Goal: Task Accomplishment & Management: Use online tool/utility

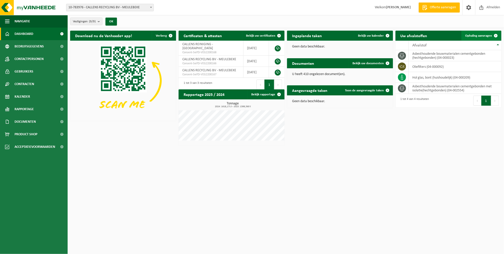
click at [477, 37] on span "Ophaling aanvragen" at bounding box center [479, 35] width 27 height 3
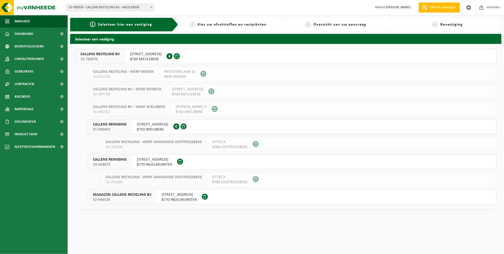
click at [105, 53] on span "CALLENS RECYCLING BV" at bounding box center [99, 54] width 39 height 5
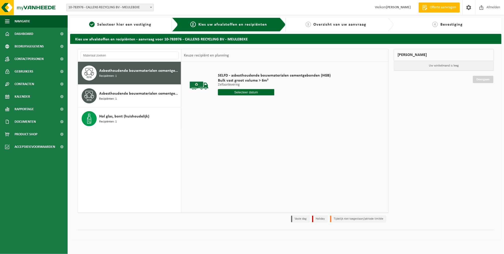
click at [232, 92] on input "text" at bounding box center [246, 92] width 56 height 6
click at [247, 127] on div "11" at bounding box center [249, 129] width 9 height 8
type input "Van 2025-09-11"
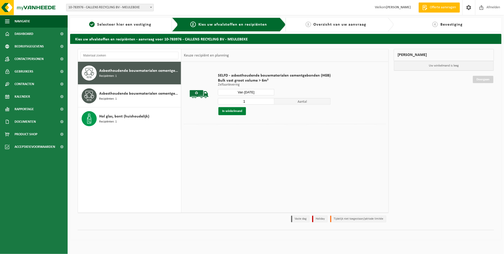
click at [238, 108] on button "In winkelmand" at bounding box center [233, 111] width 28 height 8
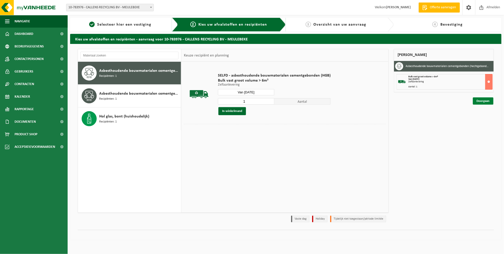
click at [479, 100] on link "Doorgaan" at bounding box center [483, 100] width 21 height 7
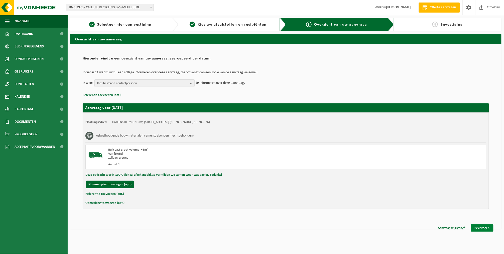
click at [483, 228] on link "Bevestigen" at bounding box center [482, 227] width 23 height 7
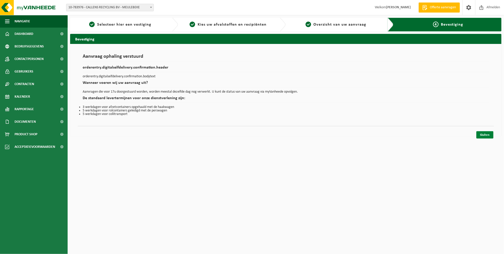
click at [486, 133] on link "Sluiten" at bounding box center [485, 134] width 17 height 7
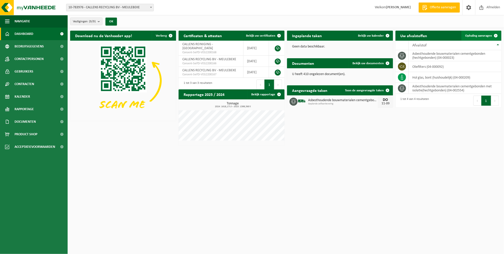
click at [477, 37] on span "Ophaling aanvragen" at bounding box center [479, 35] width 27 height 3
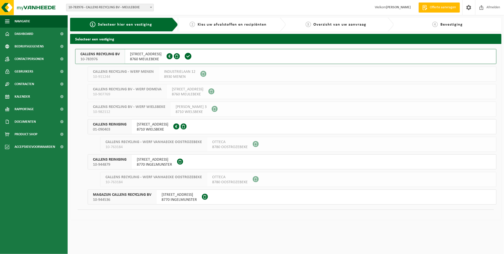
click at [123, 56] on div "CALLENS RECYCLING BV 10-783976" at bounding box center [100, 56] width 50 height 15
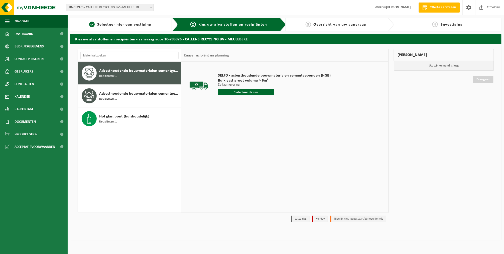
click at [251, 93] on input "text" at bounding box center [246, 92] width 56 height 6
click at [248, 128] on div "11" at bounding box center [249, 129] width 9 height 8
type input "Van 2025-09-11"
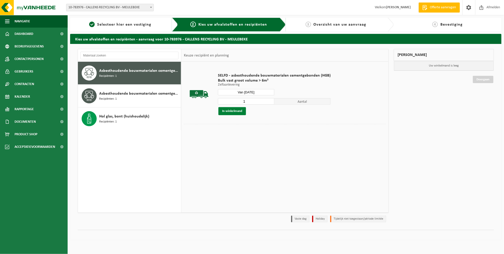
click at [239, 112] on button "In winkelmand" at bounding box center [233, 111] width 28 height 8
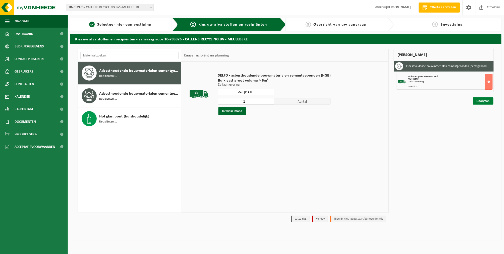
click at [480, 98] on link "Doorgaan" at bounding box center [483, 100] width 21 height 7
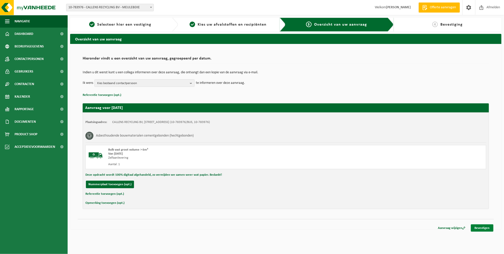
click at [478, 224] on link "Bevestigen" at bounding box center [482, 227] width 23 height 7
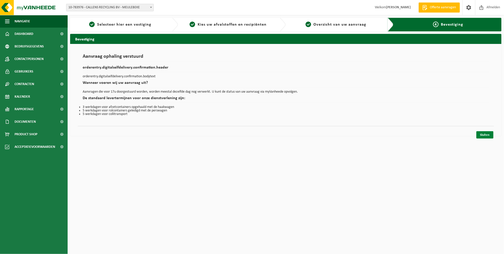
click at [483, 135] on link "Sluiten" at bounding box center [485, 134] width 17 height 7
